Goal: Task Accomplishment & Management: Use online tool/utility

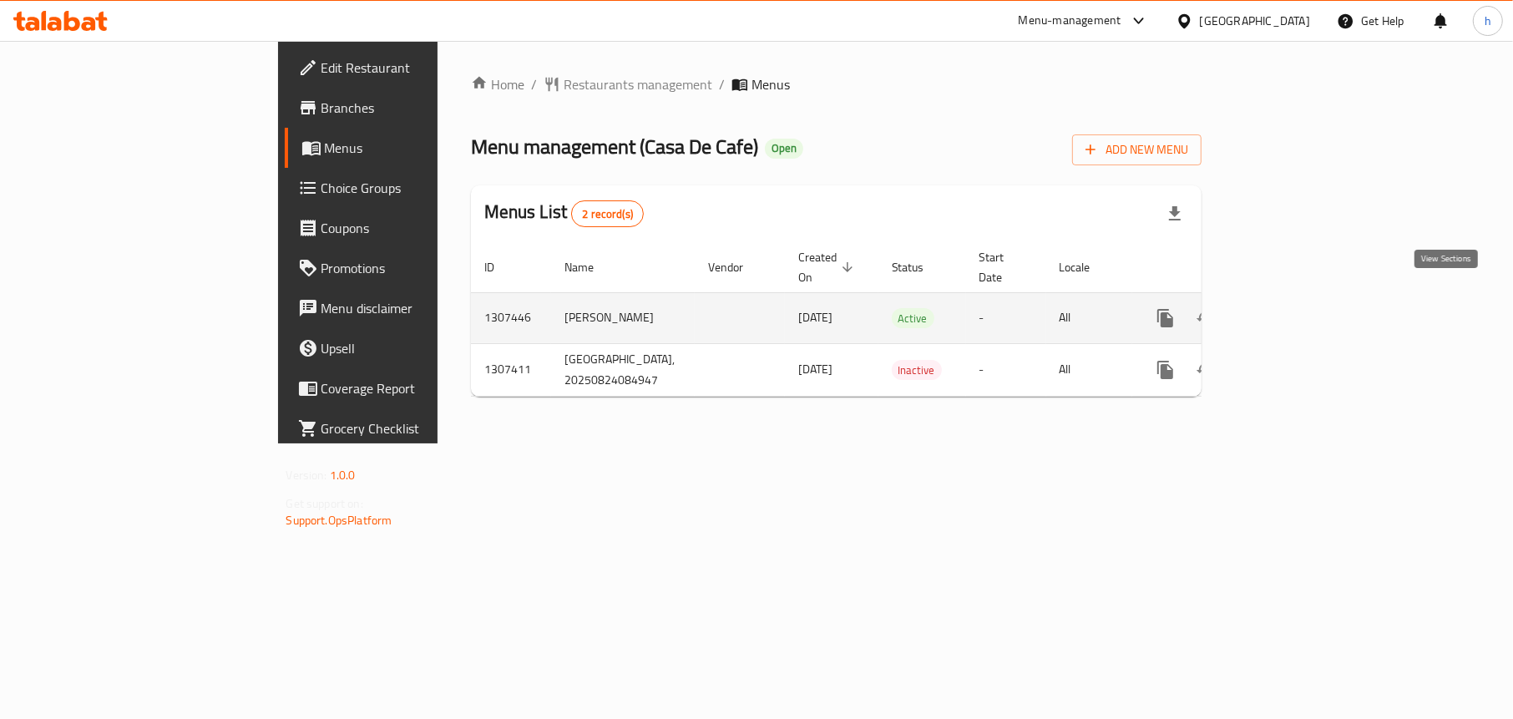
click at [1306, 298] on link "enhanced table" at bounding box center [1286, 318] width 40 height 40
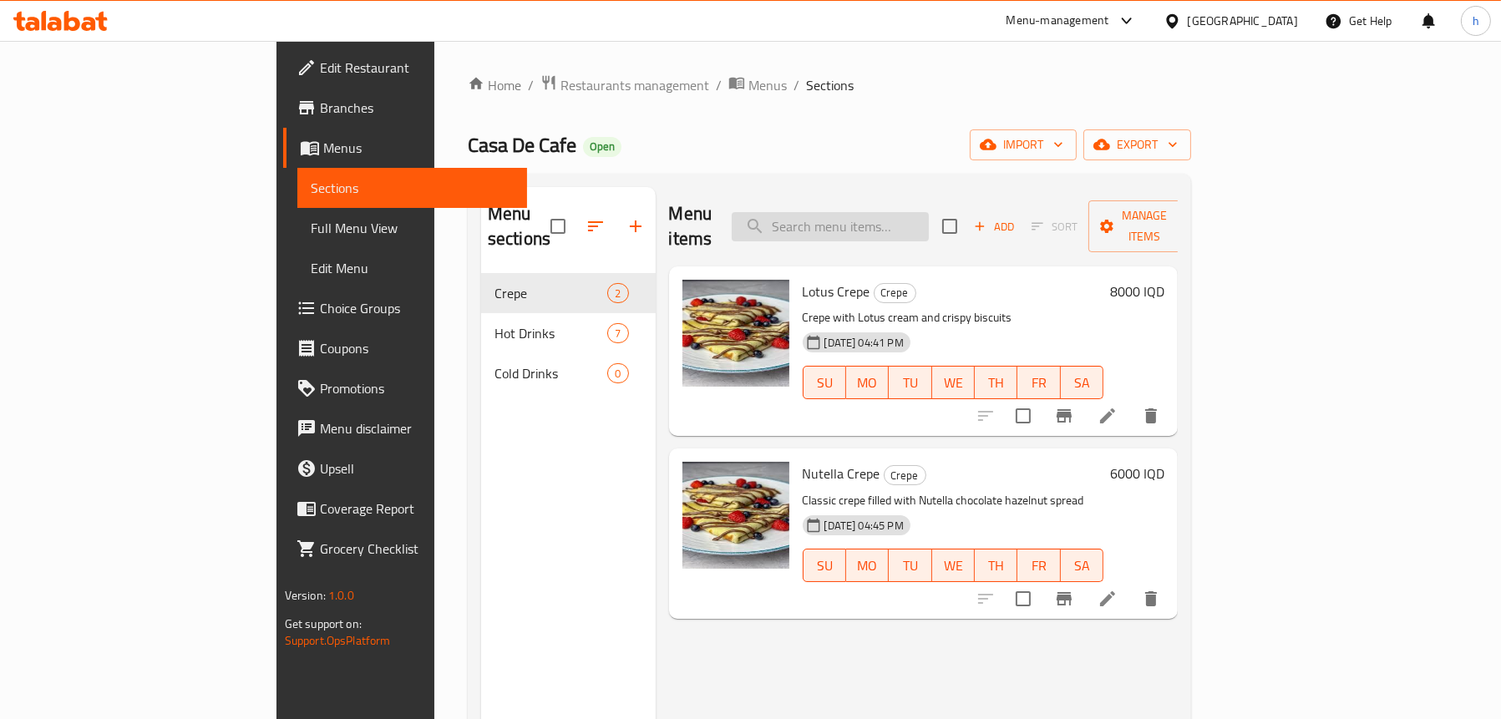
click at [912, 225] on input "search" at bounding box center [830, 226] width 197 height 29
paste input "Nutella Crepe"
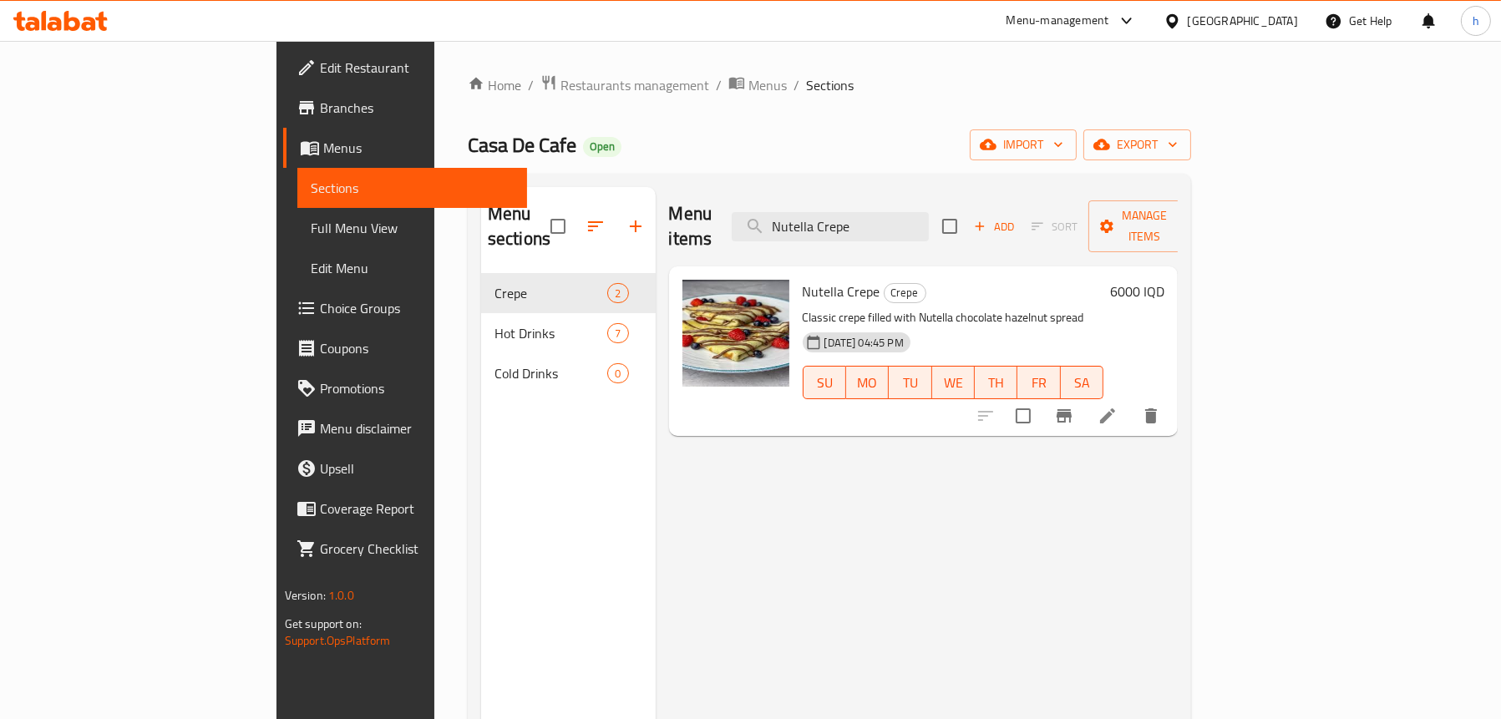
type input "Nutella Crepe"
click at [311, 218] on span "Full Menu View" at bounding box center [412, 228] width 203 height 20
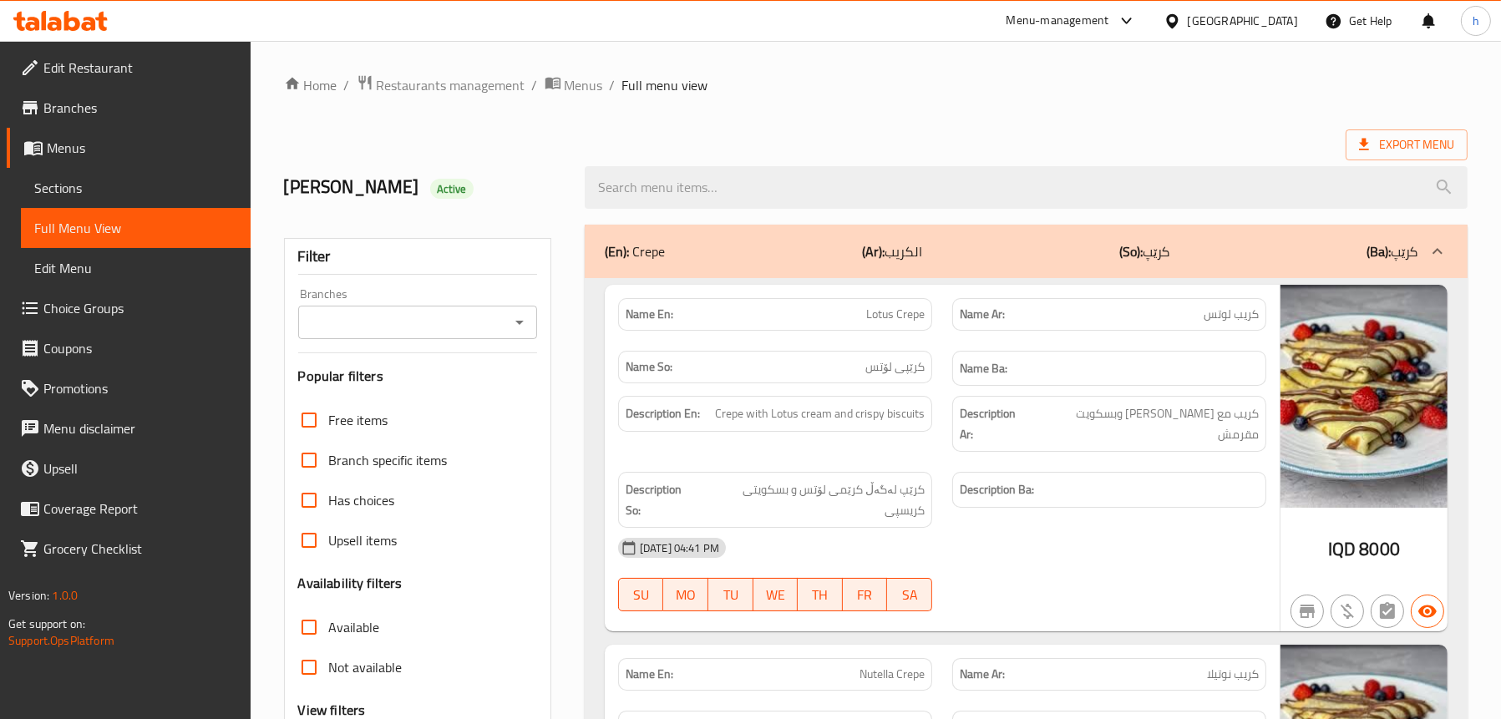
click at [512, 326] on icon "Open" at bounding box center [519, 322] width 20 height 20
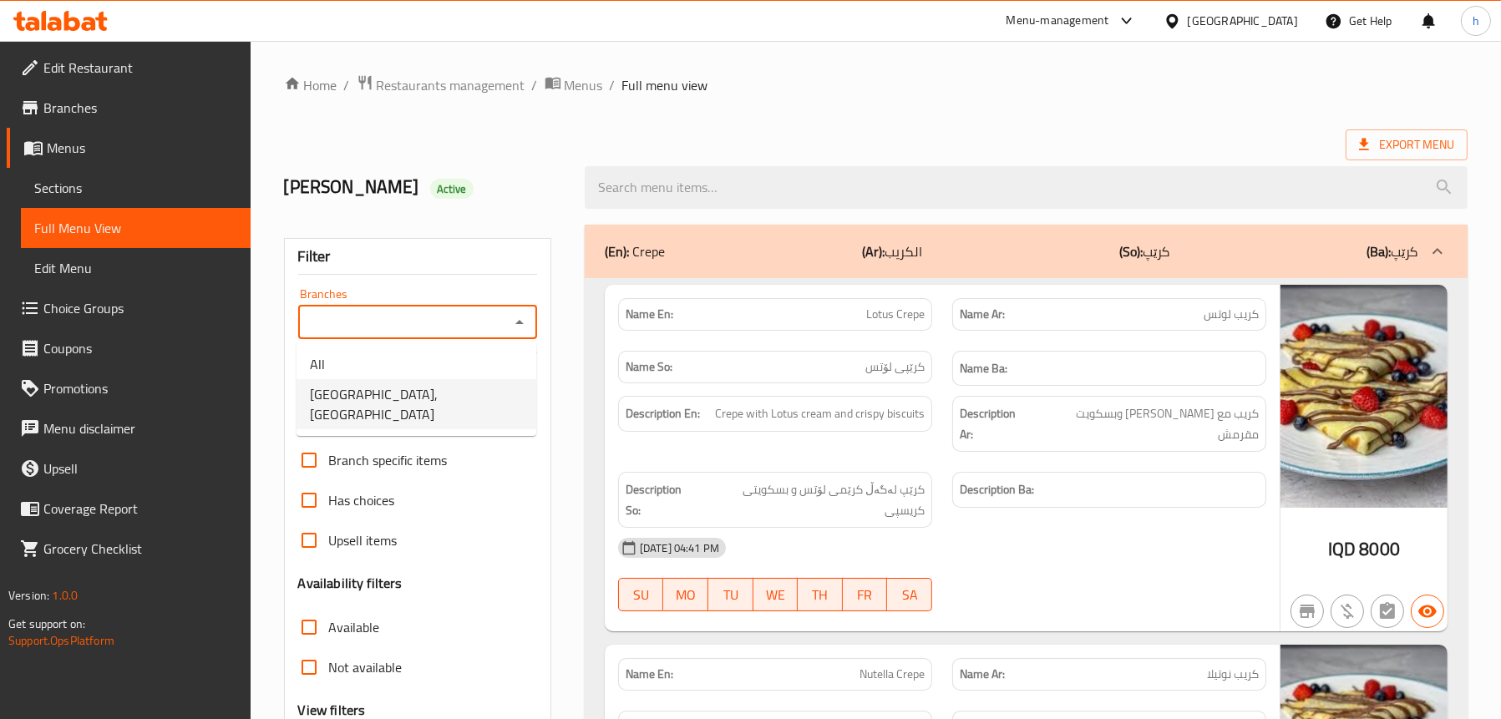
click at [433, 393] on span "[GEOGRAPHIC_DATA], [GEOGRAPHIC_DATA]" at bounding box center [416, 404] width 213 height 40
type input "[GEOGRAPHIC_DATA], [GEOGRAPHIC_DATA]"
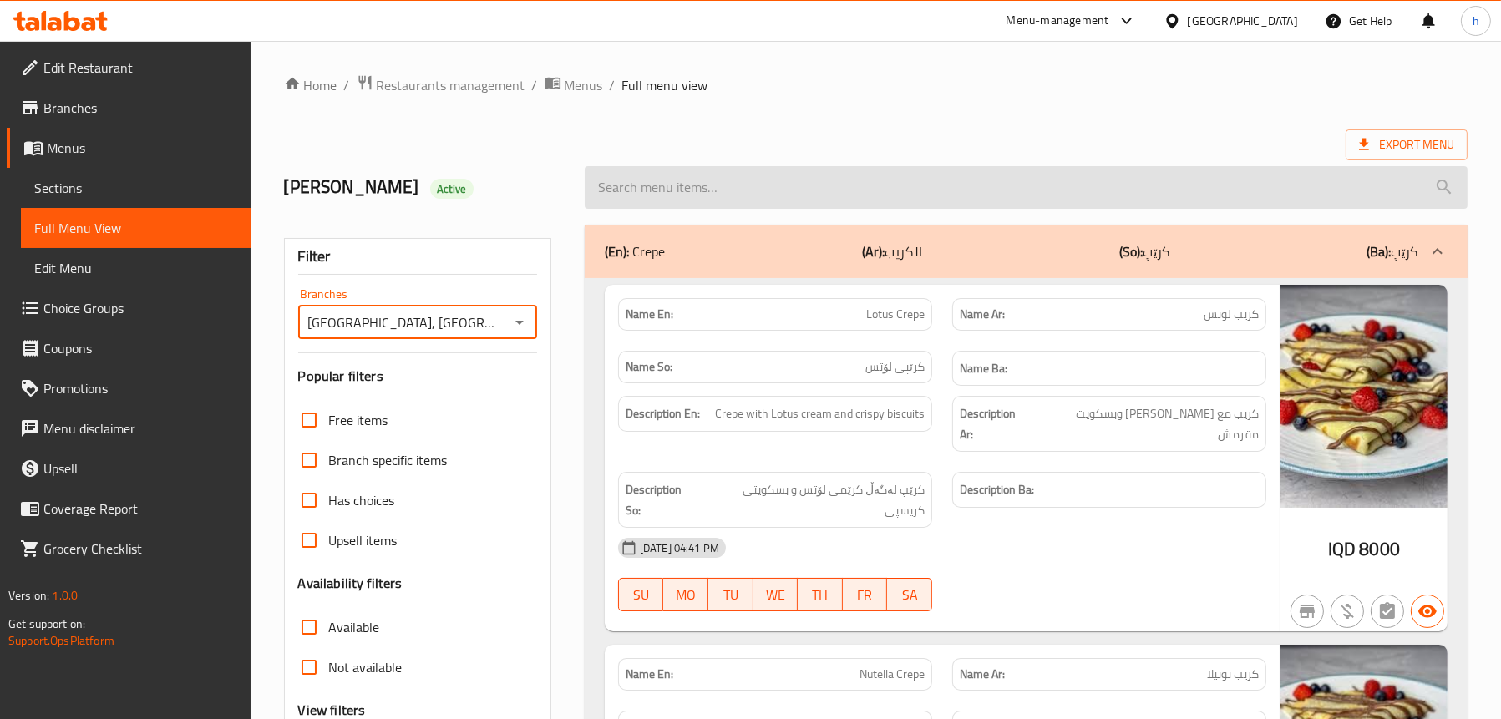
click at [701, 186] on input "search" at bounding box center [1026, 187] width 883 height 43
paste input "Nutella Crepe"
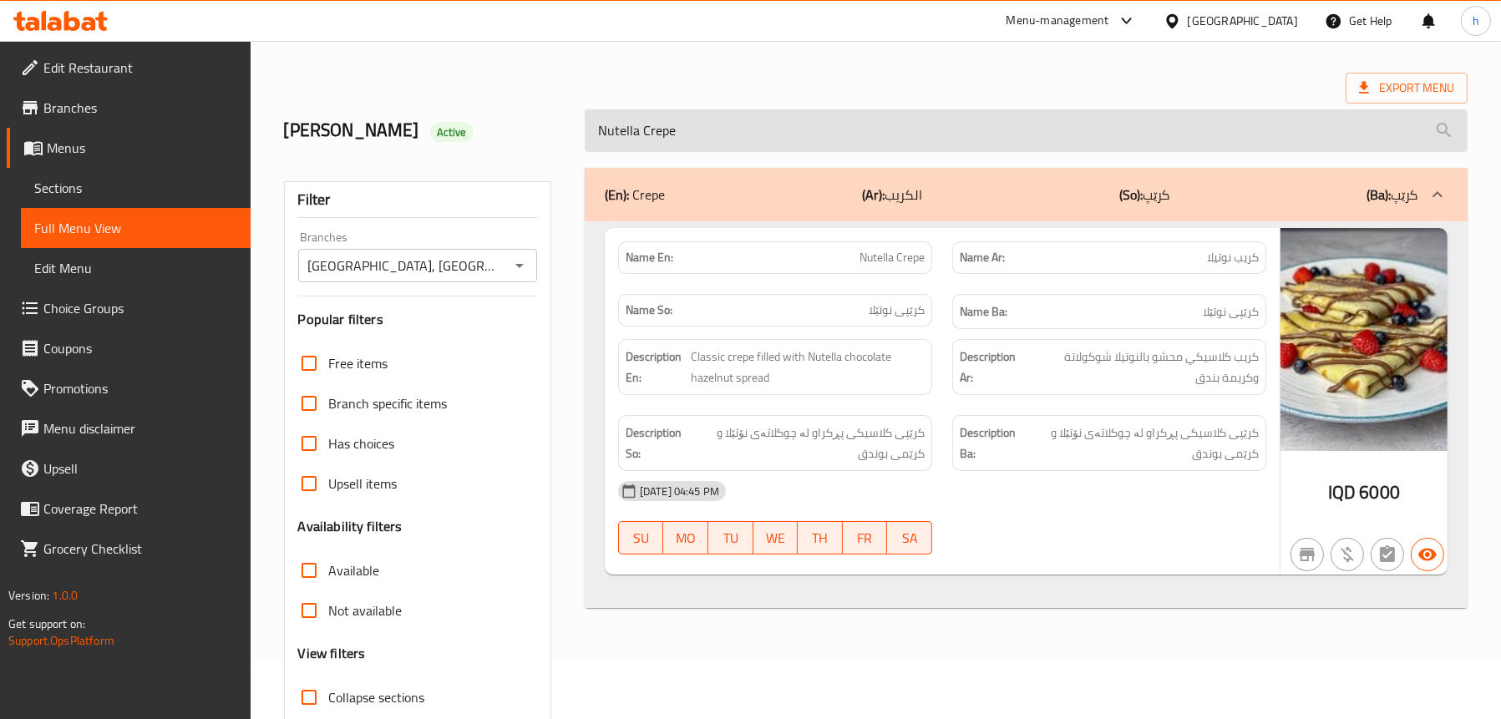
scroll to position [84, 0]
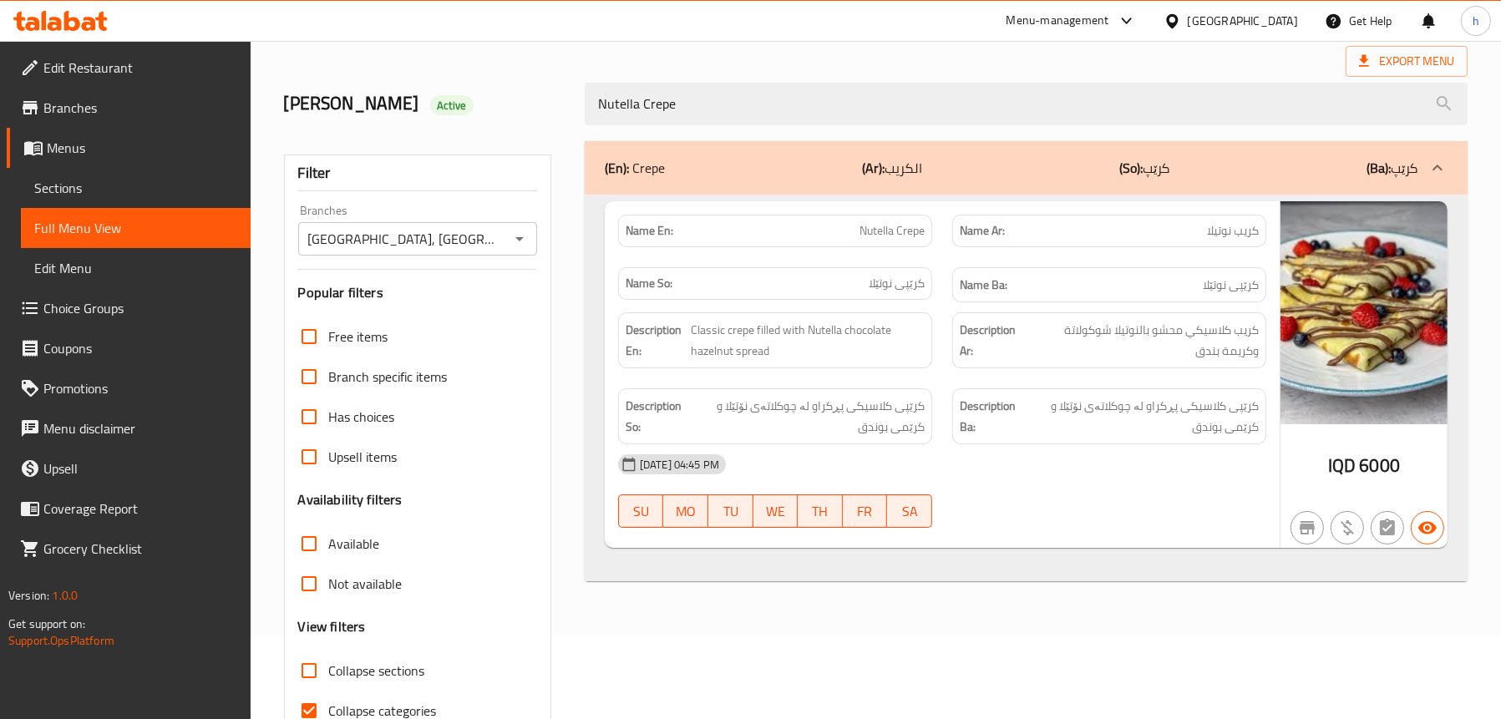
type input "Nutella Crepe"
click at [86, 182] on span "Sections" at bounding box center [135, 188] width 203 height 20
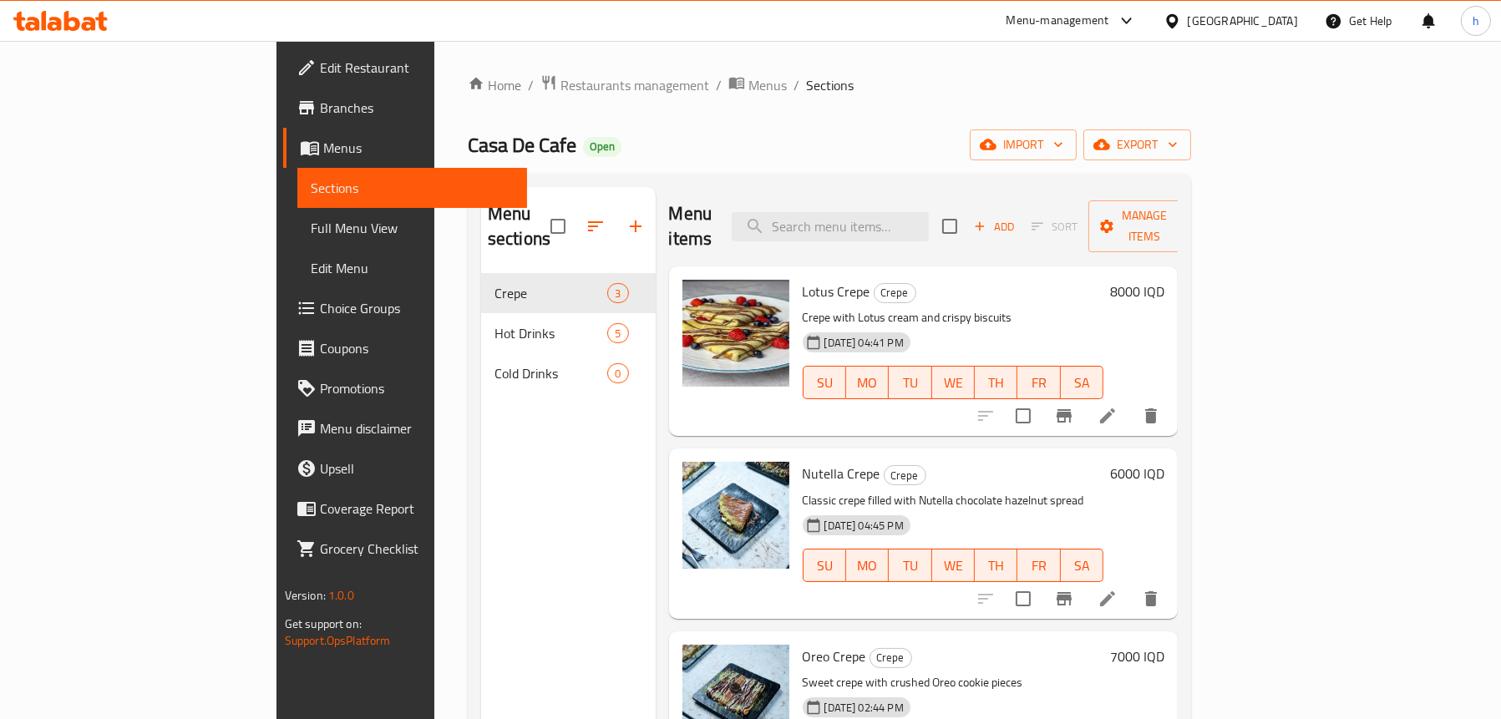
click at [297, 215] on link "Full Menu View" at bounding box center [412, 228] width 230 height 40
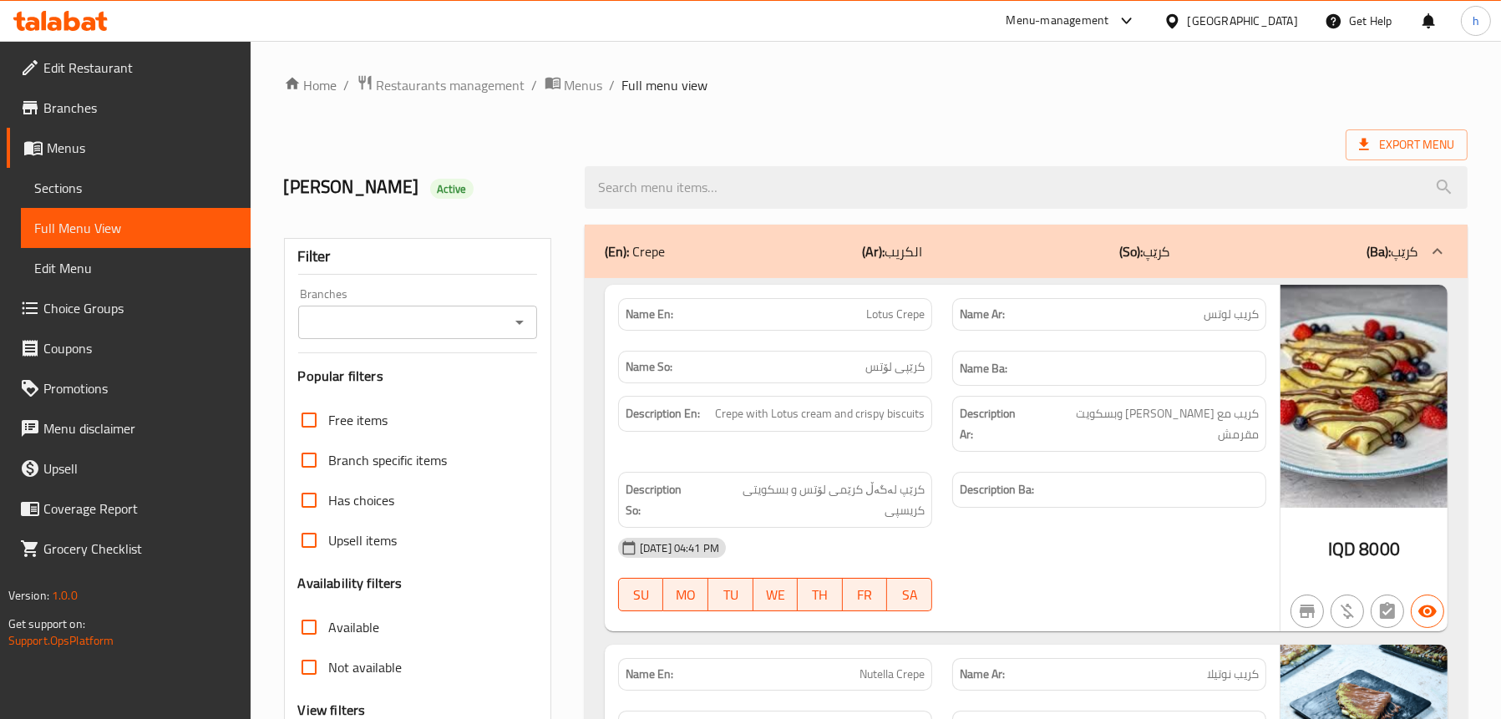
click at [515, 326] on icon "Open" at bounding box center [519, 322] width 20 height 20
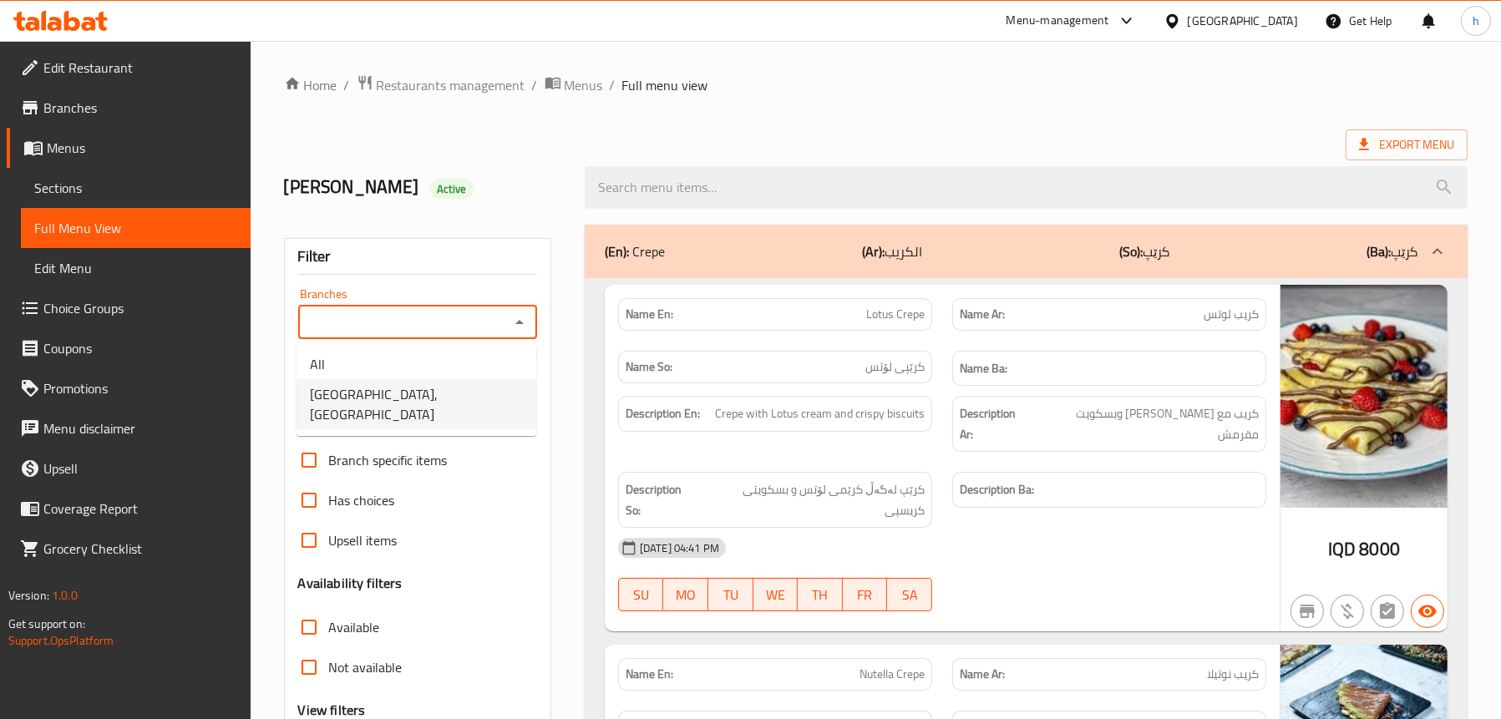
click at [412, 386] on span "[GEOGRAPHIC_DATA], [GEOGRAPHIC_DATA]" at bounding box center [416, 404] width 213 height 40
type input "[GEOGRAPHIC_DATA], [GEOGRAPHIC_DATA]"
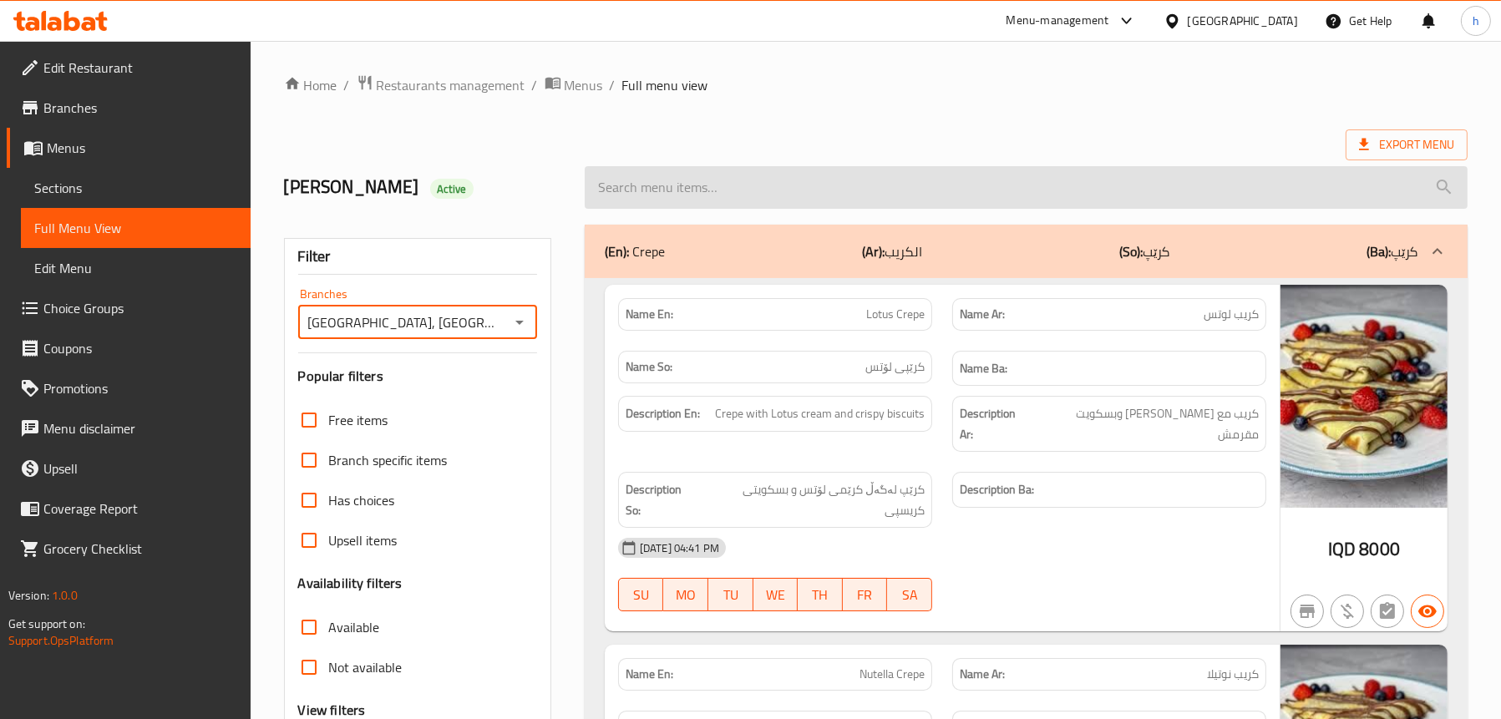
click at [812, 192] on input "search" at bounding box center [1026, 187] width 883 height 43
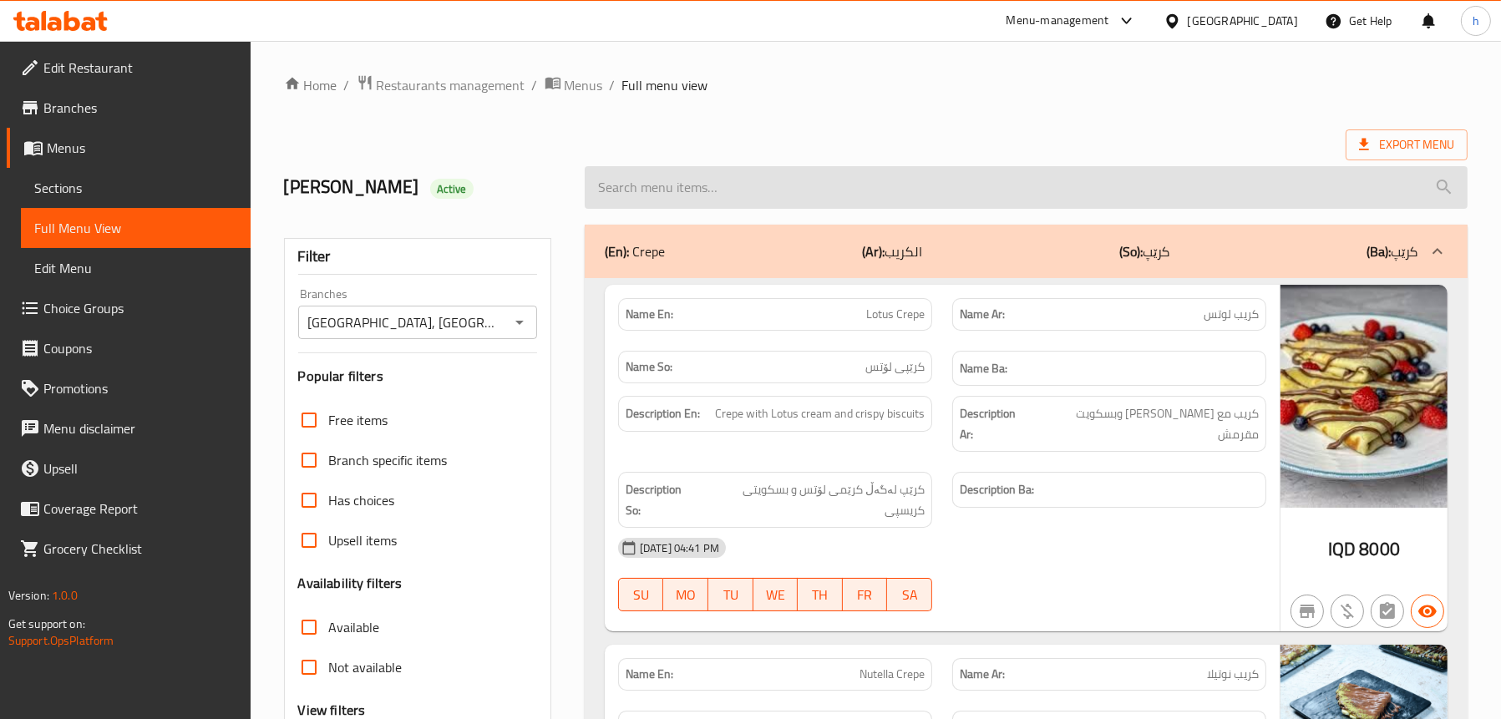
paste input "Nutella Crepe"
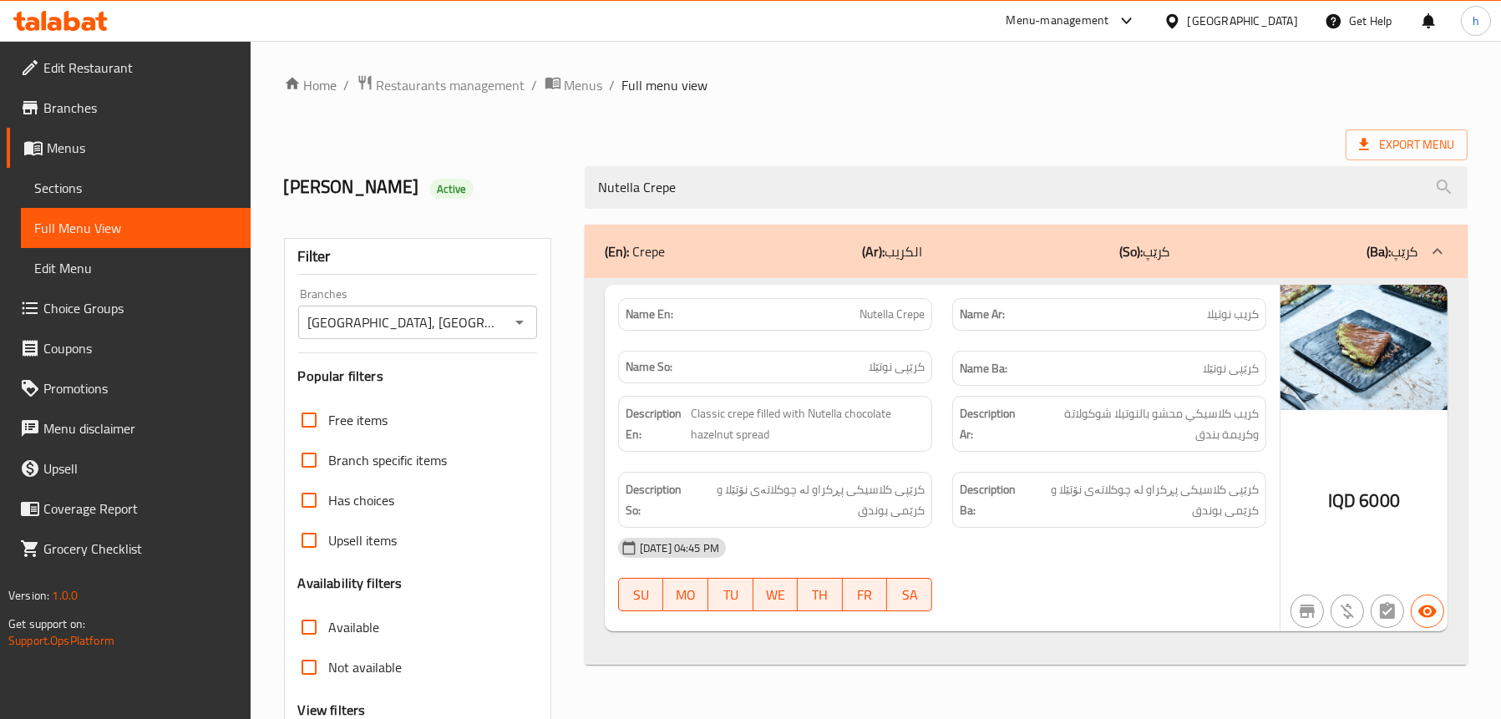
type input "Nutella Crepe"
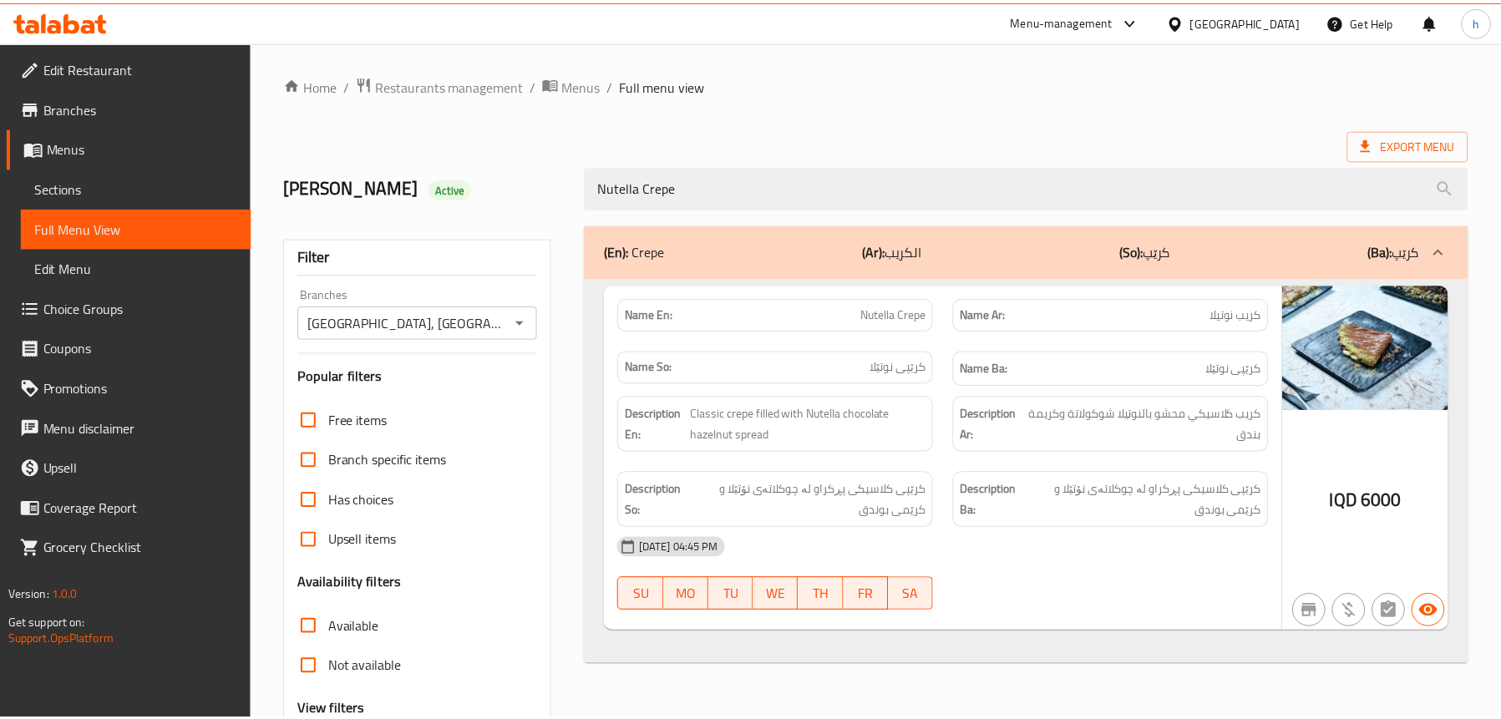
scroll to position [170, 0]
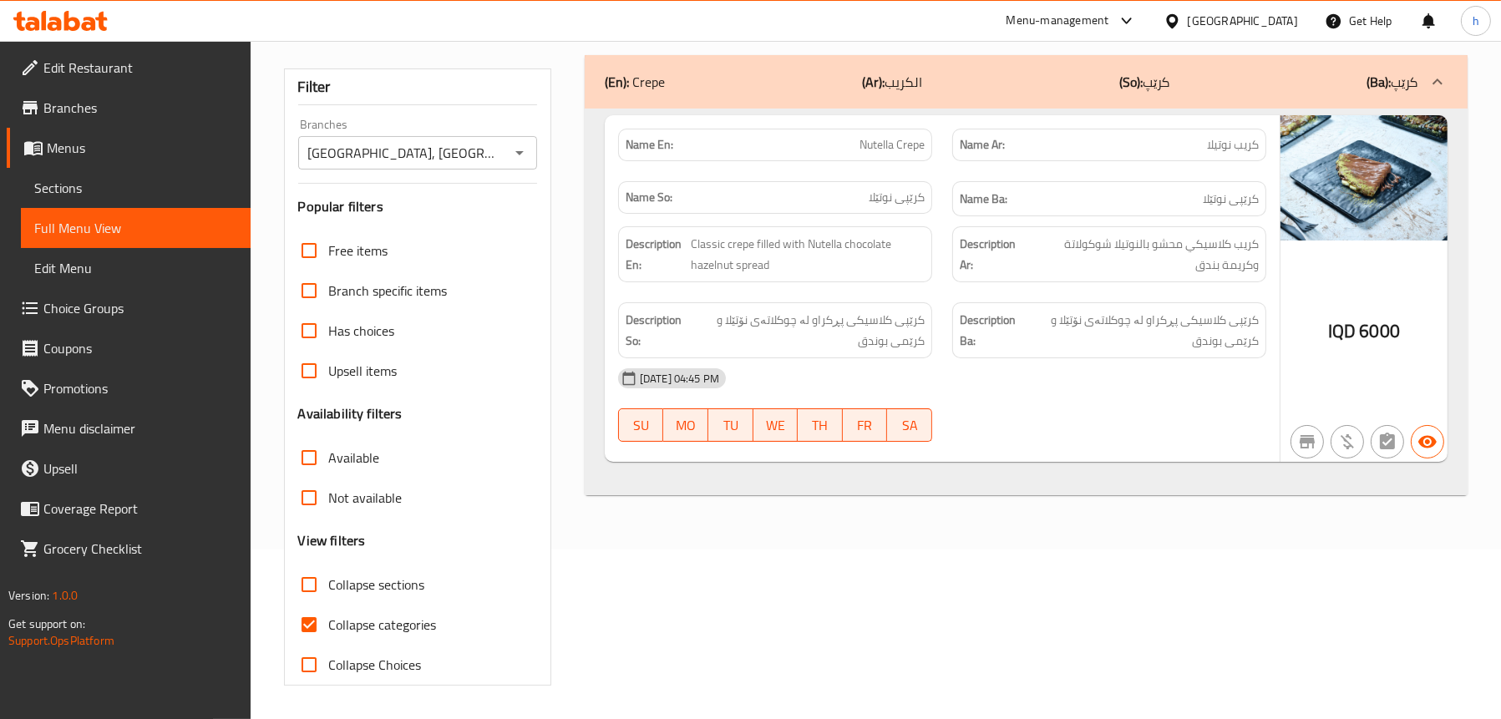
click at [86, 190] on span "Sections" at bounding box center [135, 188] width 203 height 20
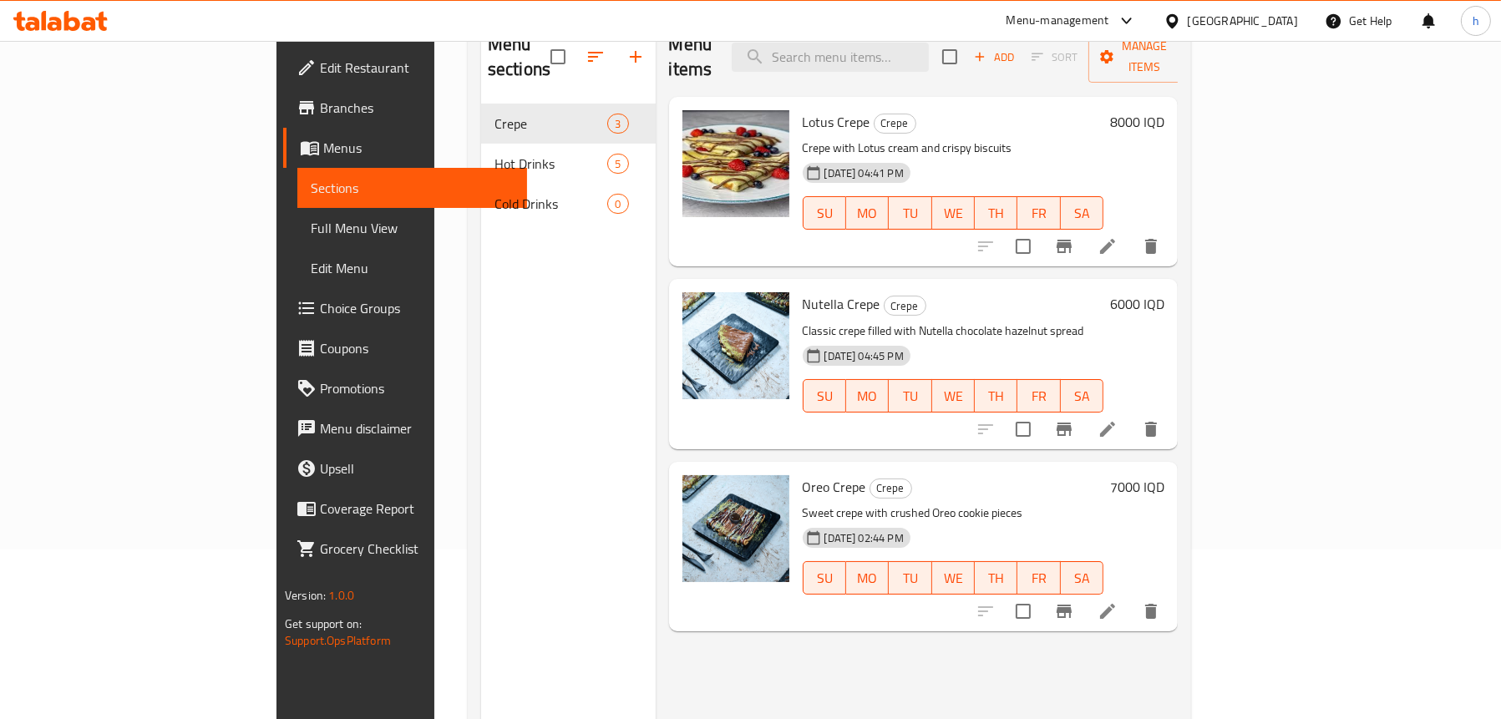
click at [311, 228] on span "Full Menu View" at bounding box center [412, 228] width 203 height 20
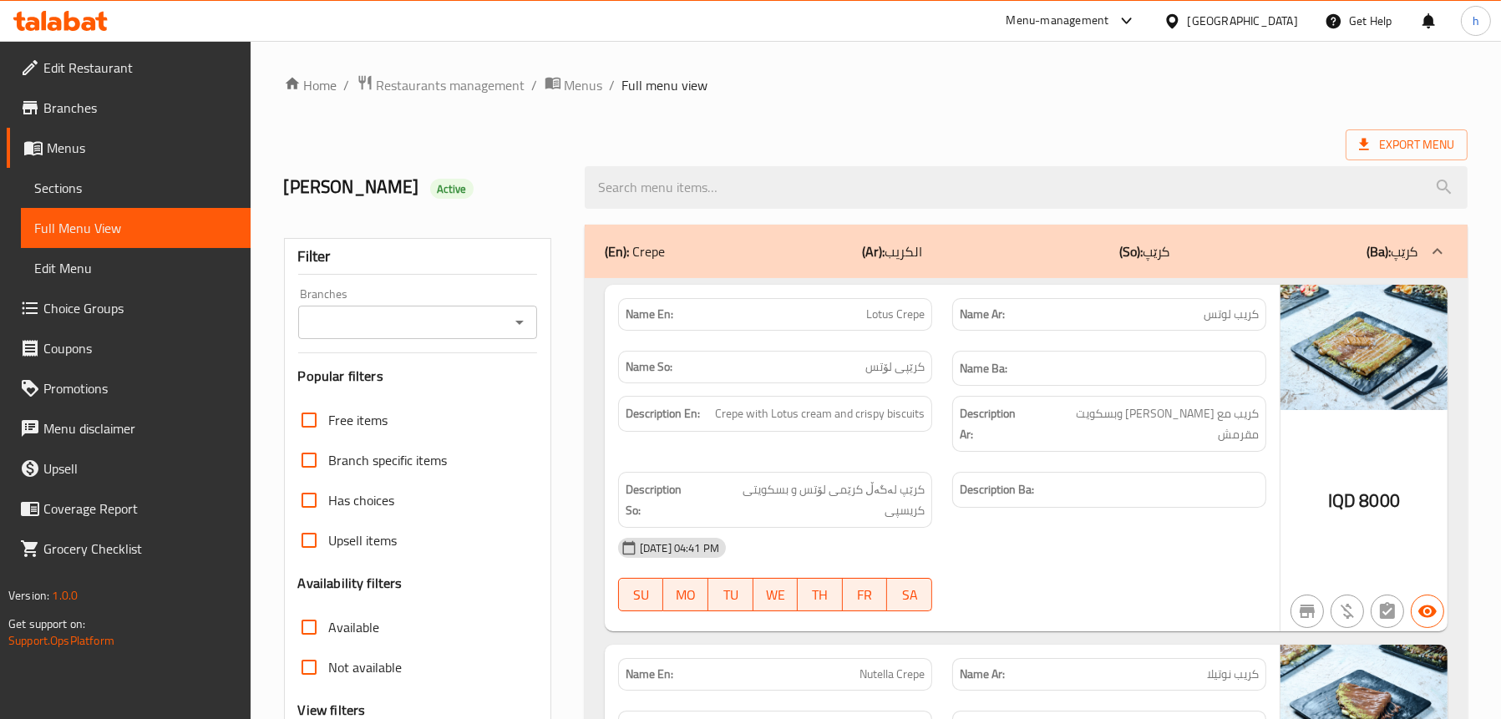
click at [512, 317] on icon "Open" at bounding box center [519, 322] width 20 height 20
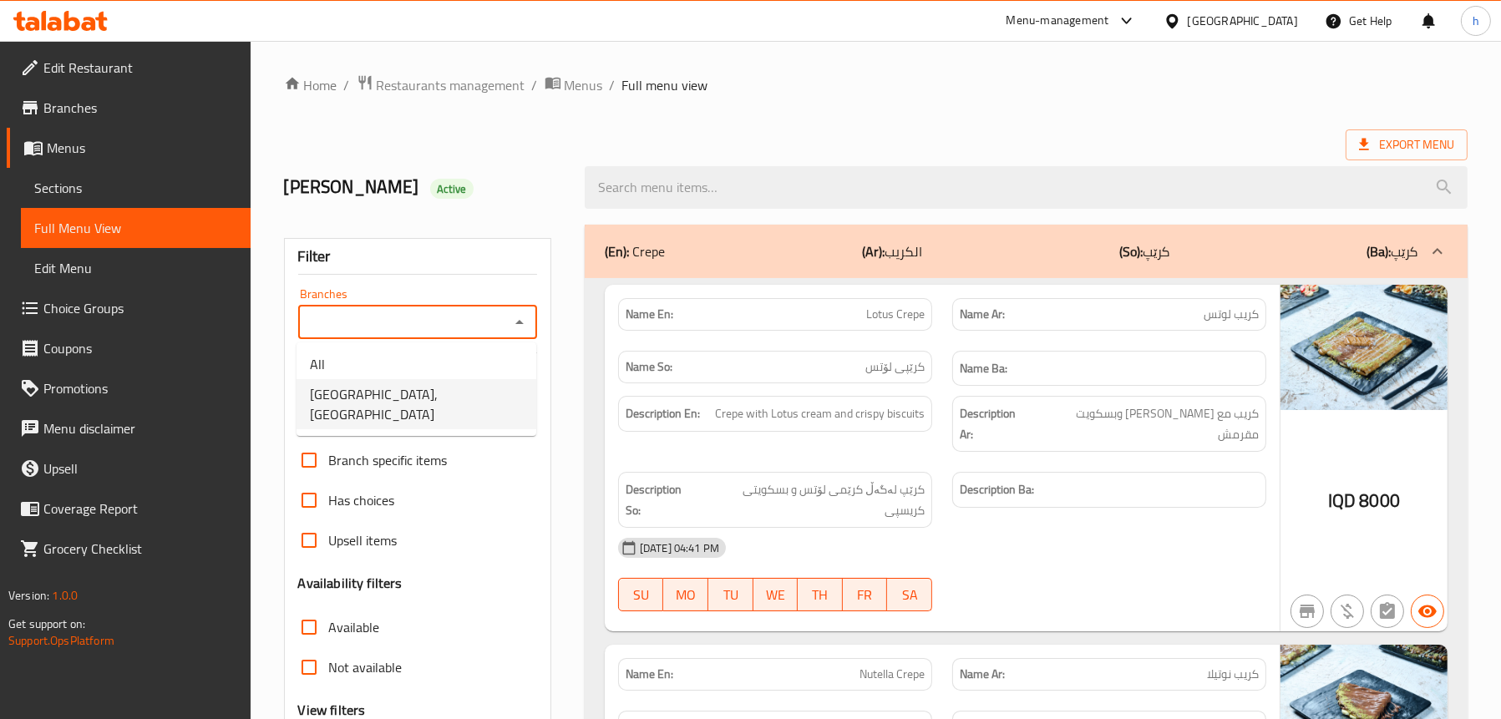
click at [461, 385] on li "[GEOGRAPHIC_DATA], [GEOGRAPHIC_DATA]" at bounding box center [416, 404] width 240 height 50
type input "[GEOGRAPHIC_DATA], [GEOGRAPHIC_DATA]"
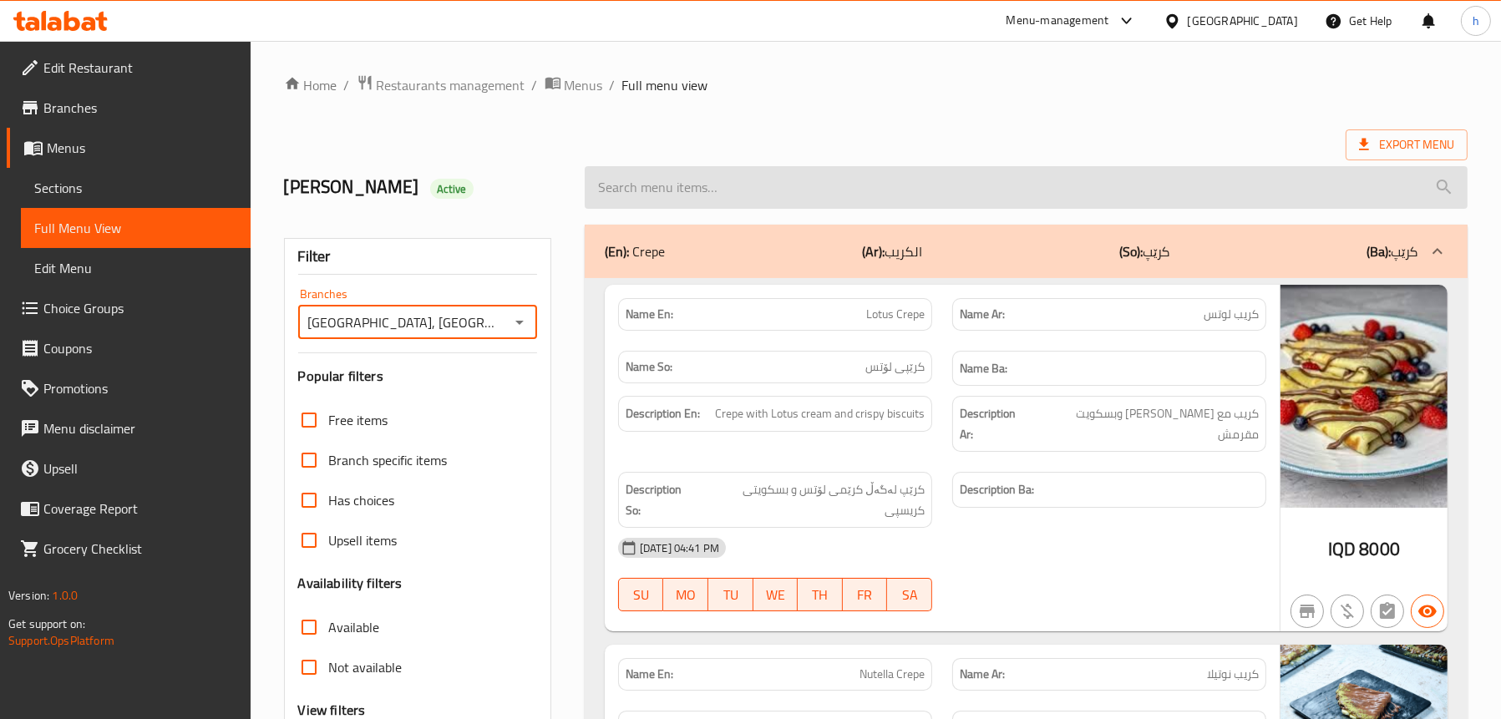
click at [701, 193] on input "search" at bounding box center [1026, 187] width 883 height 43
paste input "Lotus Crepe"
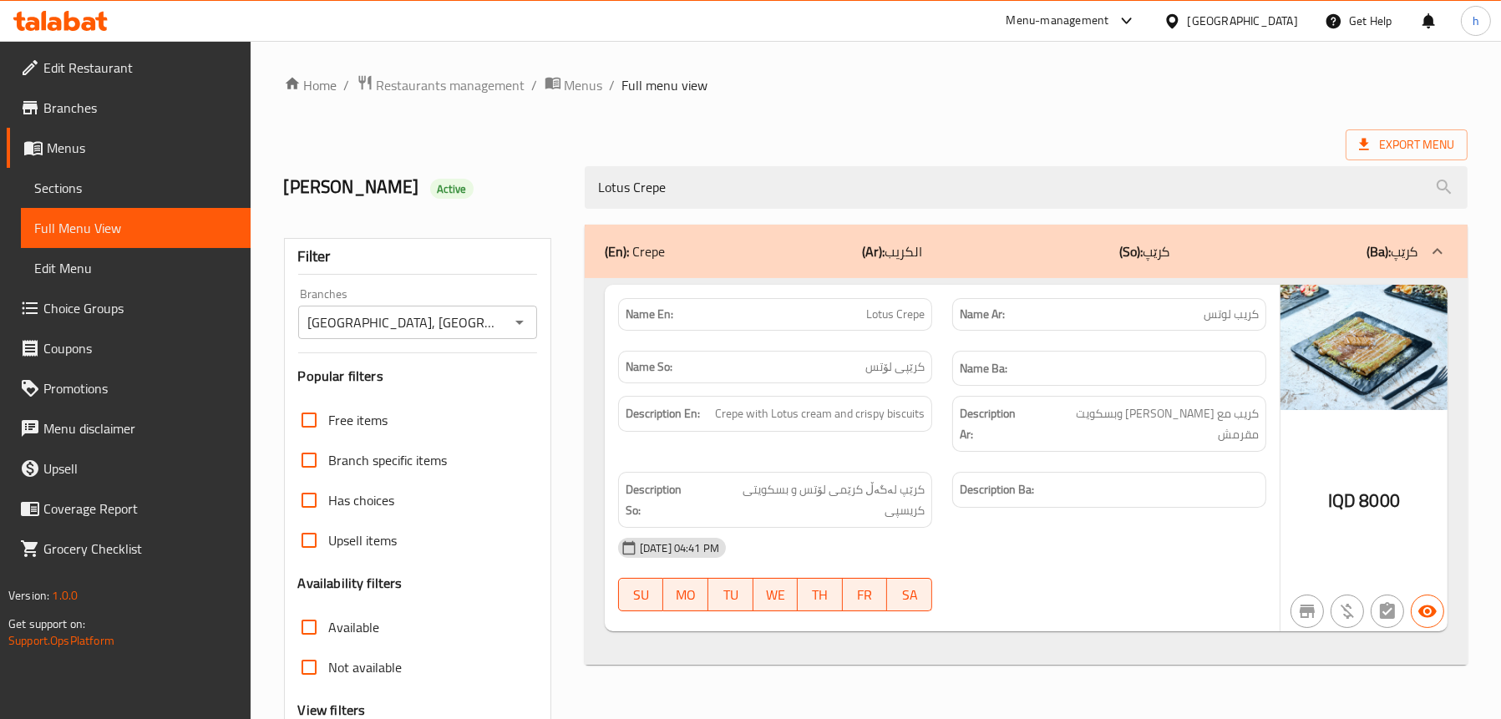
type input "Lotus Crepe"
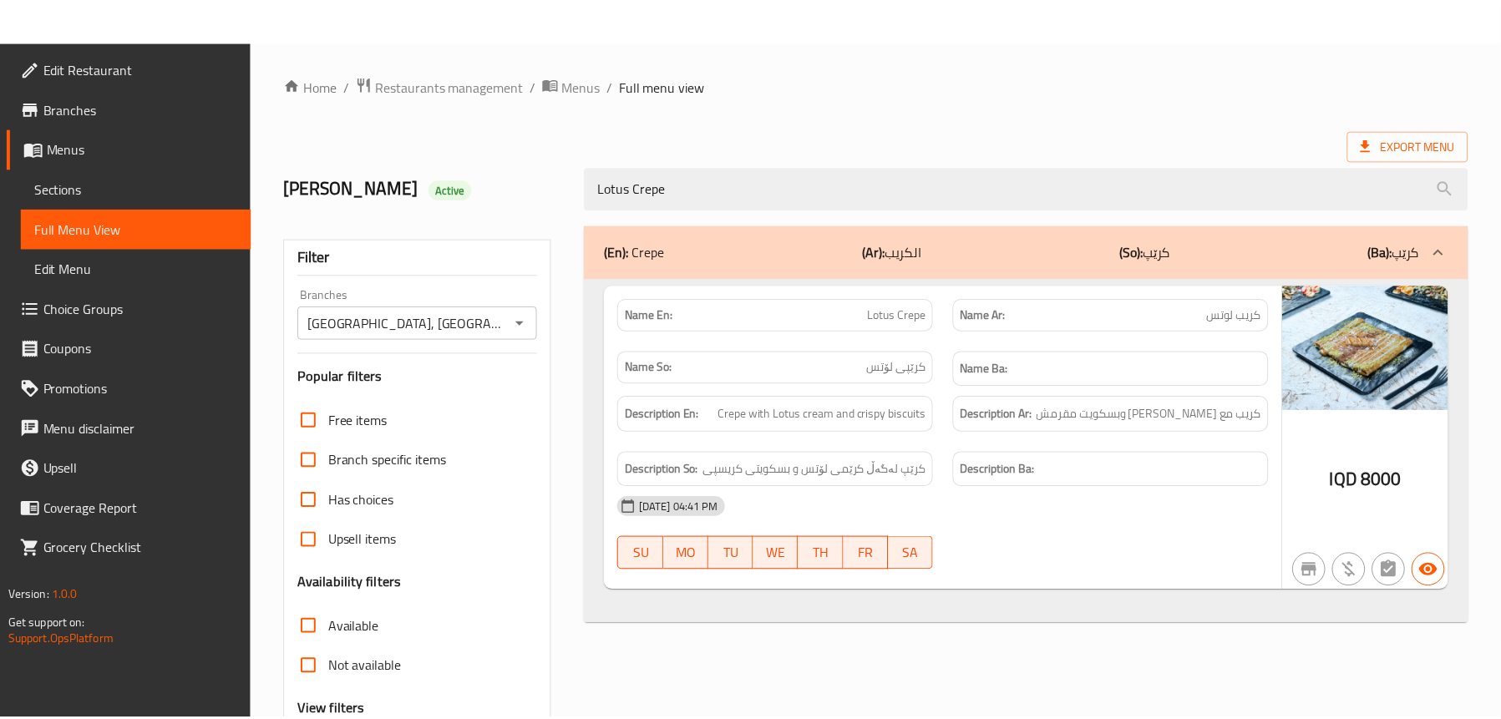
scroll to position [170, 0]
